Goal: Information Seeking & Learning: Learn about a topic

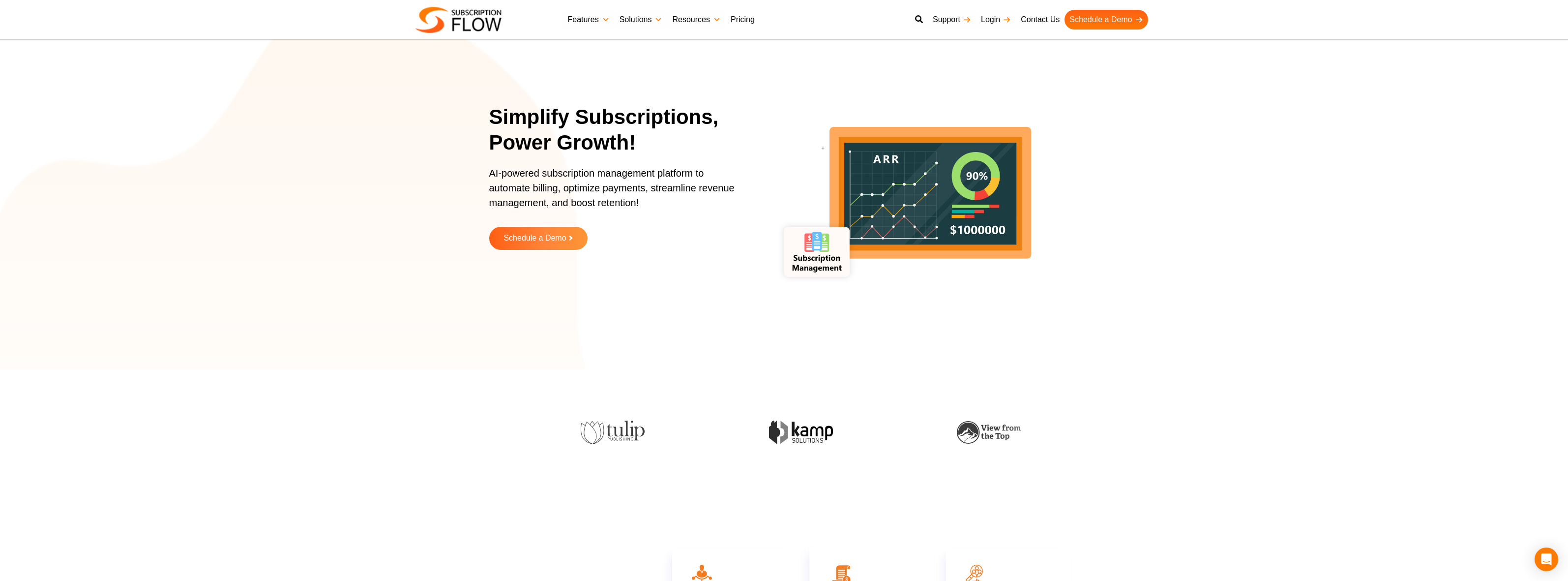
click at [742, 22] on link "Pricing" at bounding box center [742, 20] width 34 height 20
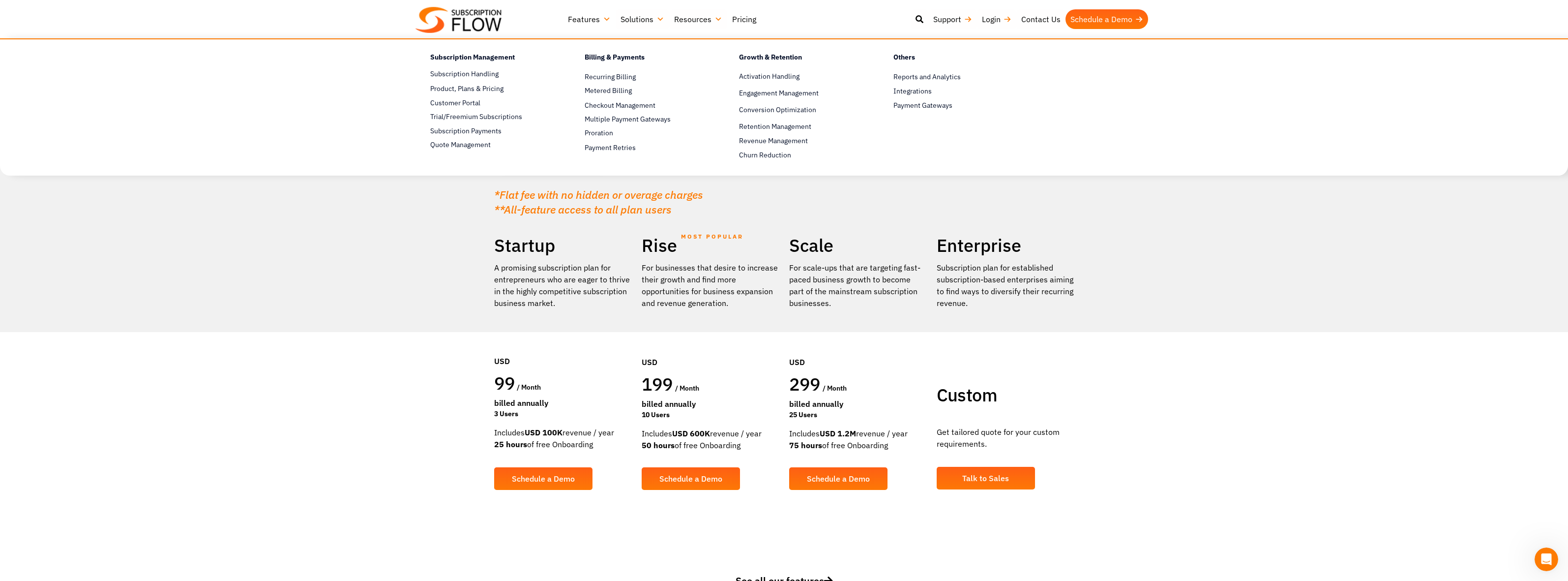
click at [592, 19] on link "Features" at bounding box center [589, 19] width 53 height 20
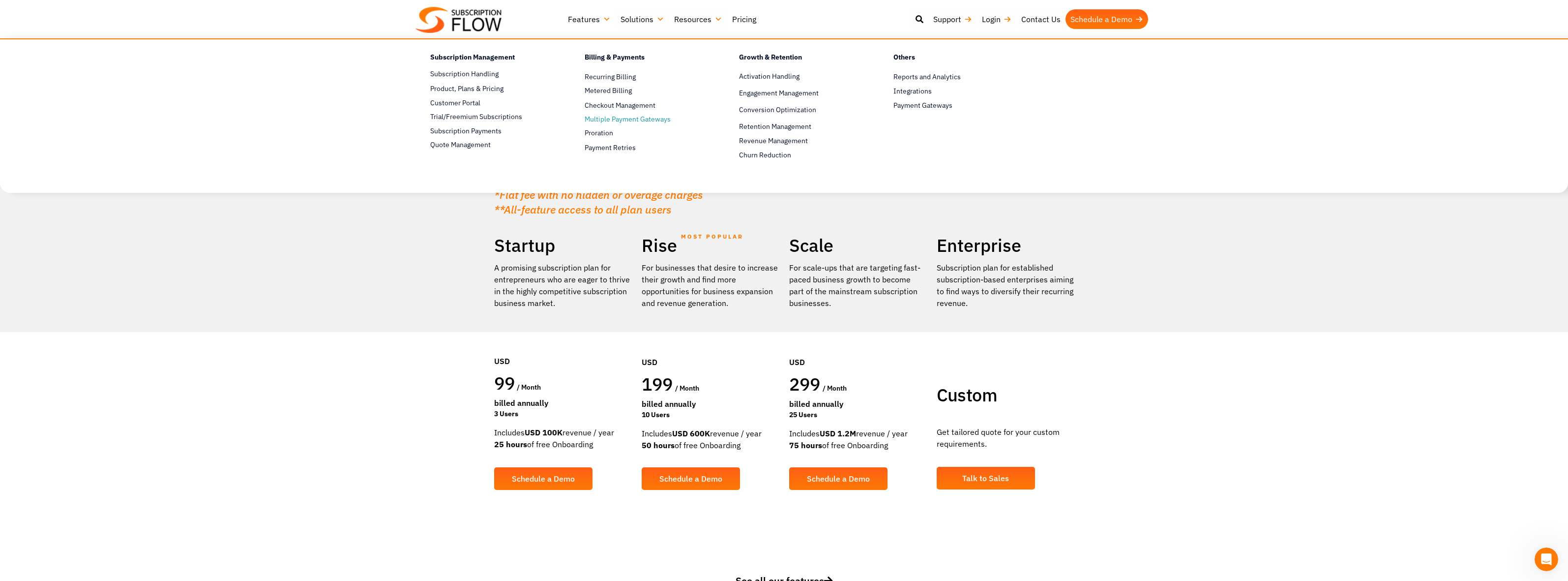
click at [607, 119] on link "Multiple Payment Gateways" at bounding box center [644, 119] width 120 height 12
click at [920, 89] on span "Integrations" at bounding box center [913, 91] width 39 height 10
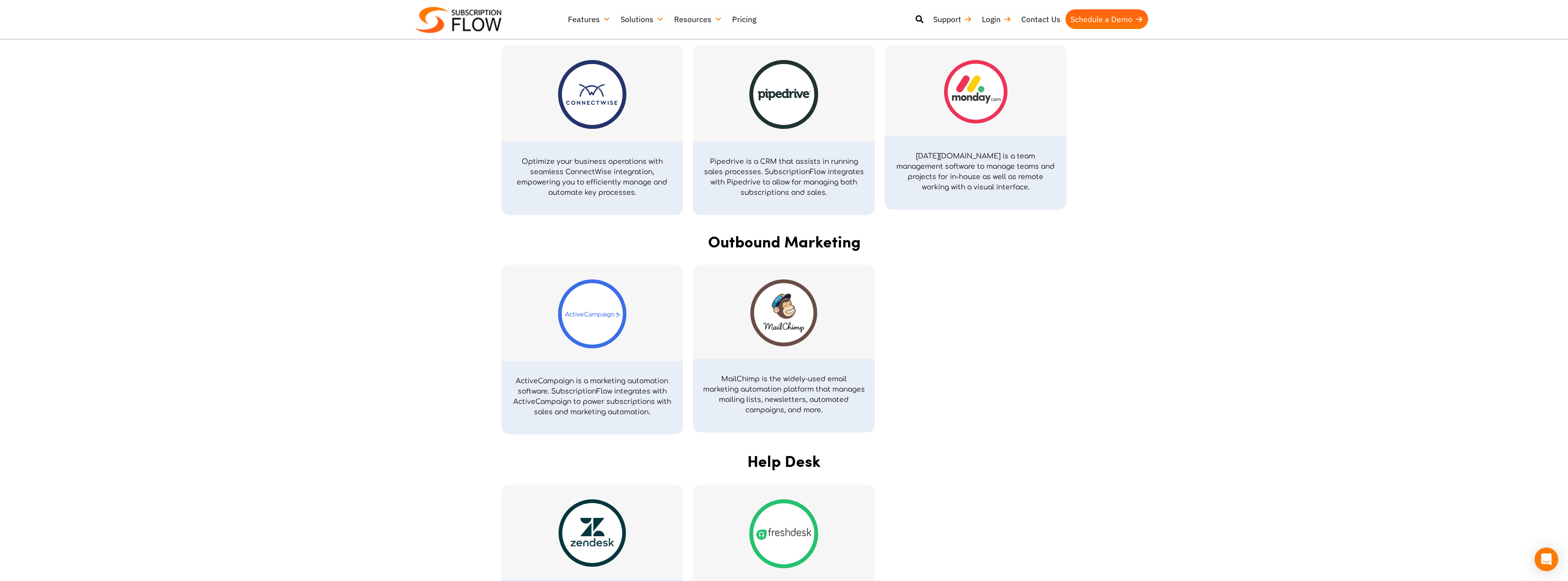
scroll to position [1789, 0]
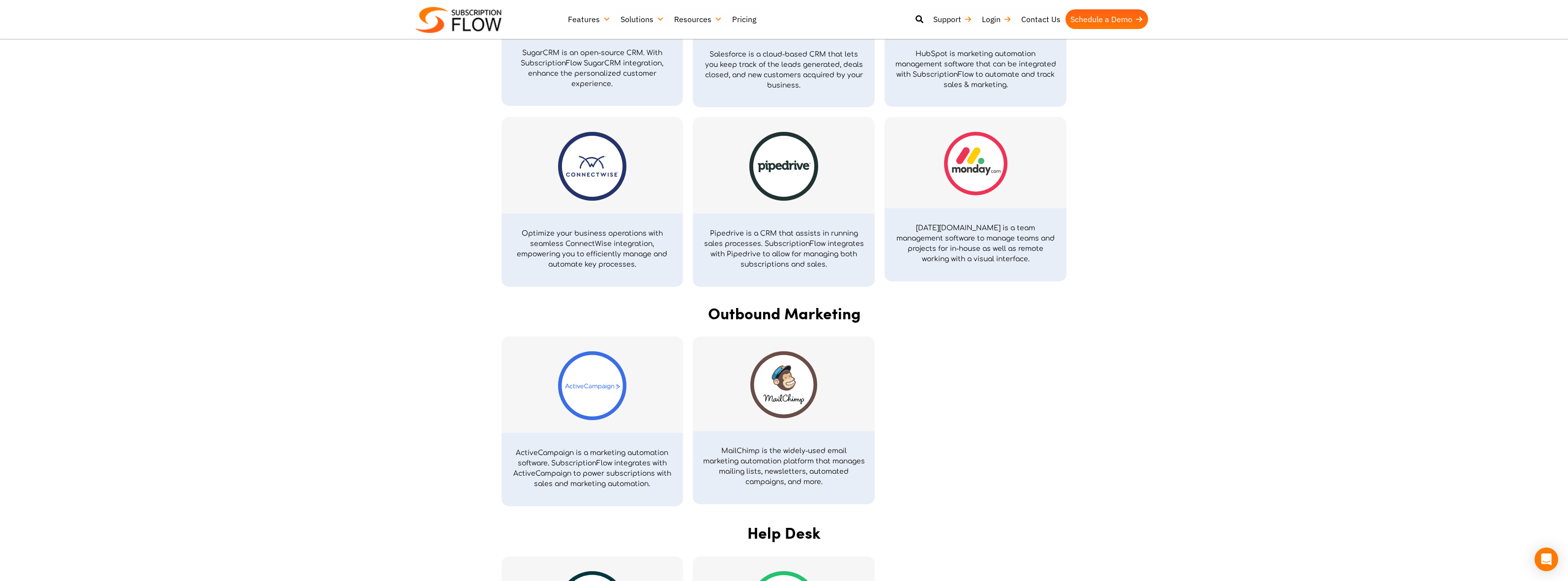
click at [481, 18] on img at bounding box center [458, 20] width 86 height 26
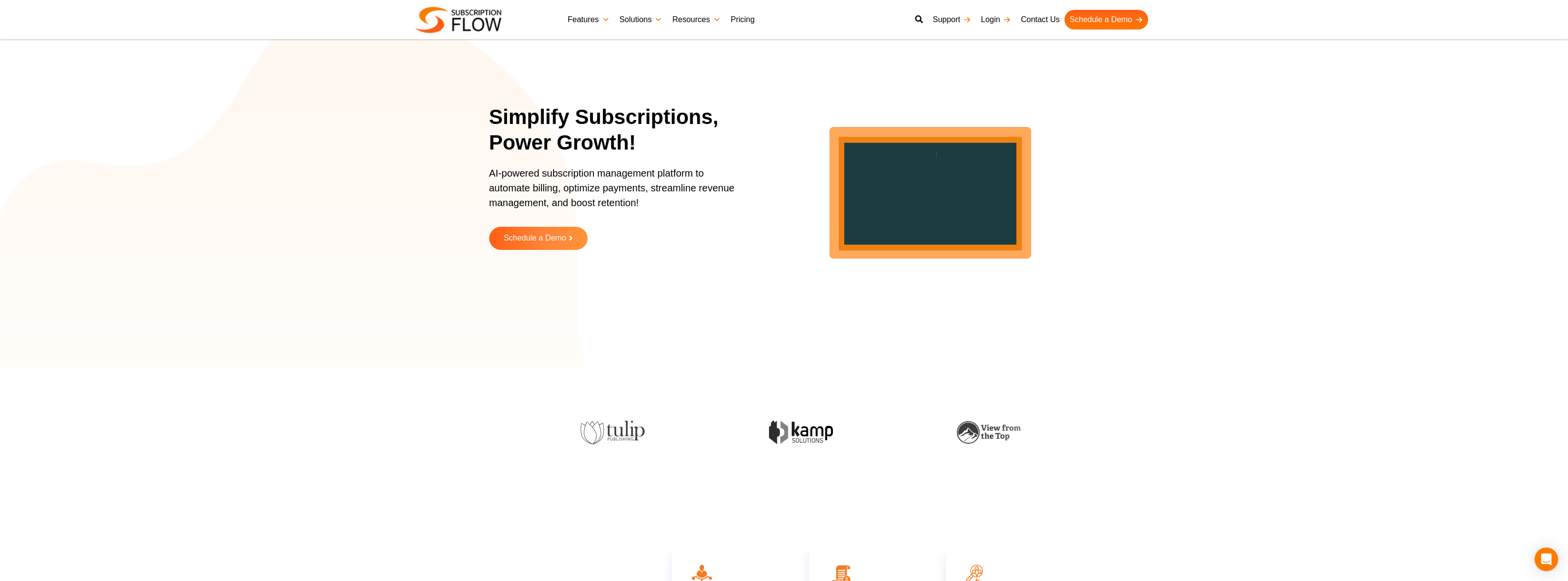
click at [539, 242] on span "Schedule a Demo" at bounding box center [535, 238] width 62 height 9
